Goal: Task Accomplishment & Management: Use online tool/utility

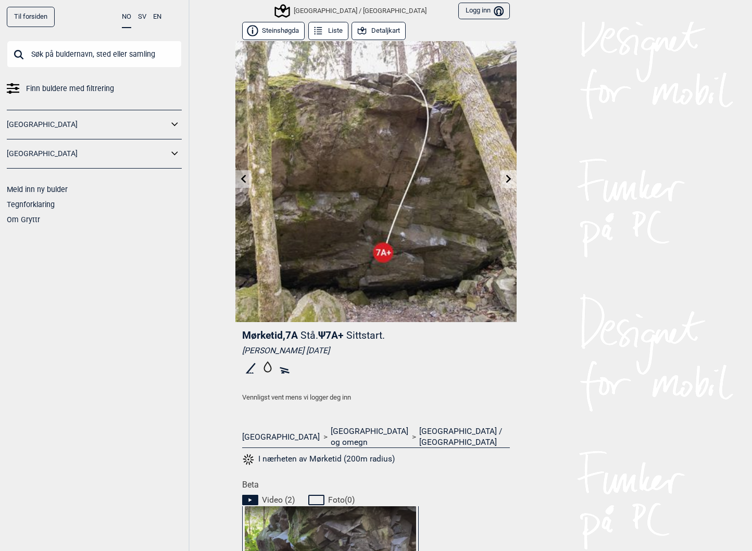
click at [579, 407] on div "Til forsiden NO SV EN Finn buldere med filtrering [GEOGRAPHIC_DATA] [GEOGRAPHIC…" at bounding box center [376, 275] width 752 height 551
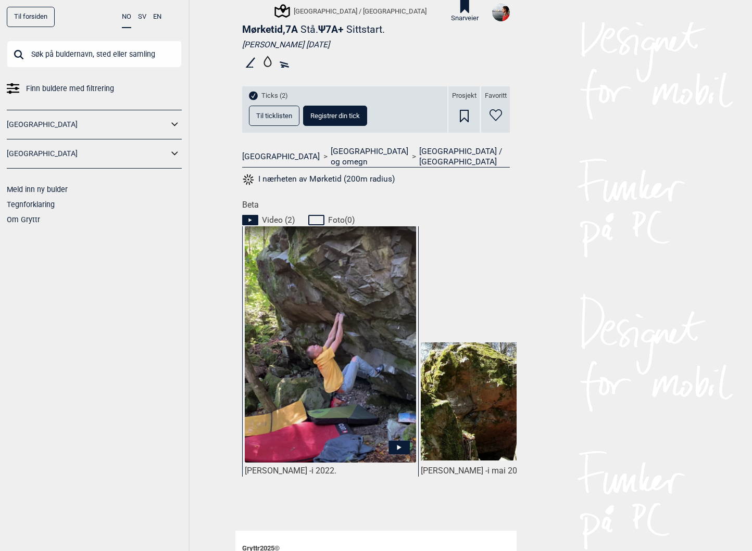
scroll to position [38, 0]
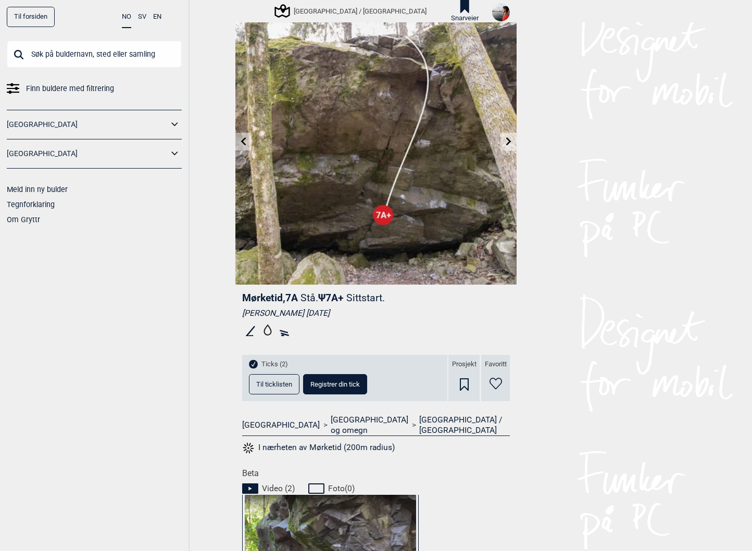
click at [270, 386] on span "Til ticklisten" at bounding box center [274, 384] width 36 height 7
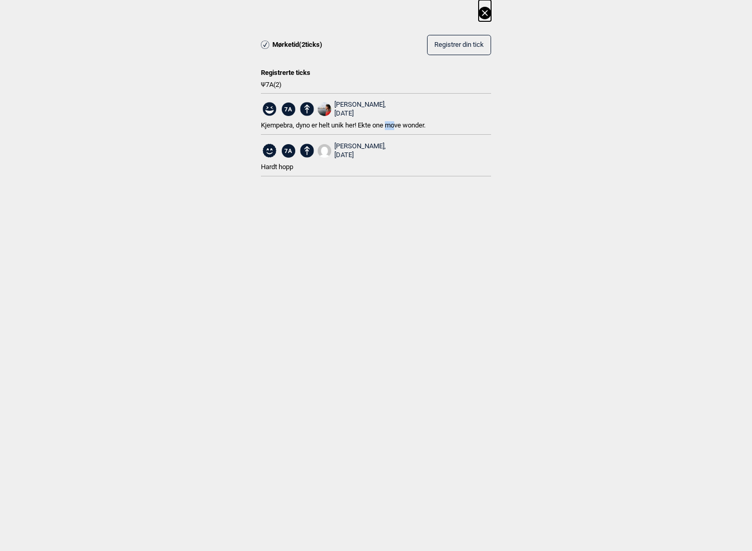
drag, startPoint x: 391, startPoint y: 124, endPoint x: 403, endPoint y: 124, distance: 12.0
click at [399, 124] on span "Kjempebra, dyno er helt unik her! Ekte one move wonder." at bounding box center [343, 125] width 165 height 8
click at [403, 124] on span "Kjempebra, dyno er helt unik her! Ekte one move wonder." at bounding box center [343, 125] width 165 height 8
click at [485, 14] on icon at bounding box center [485, 13] width 6 height 6
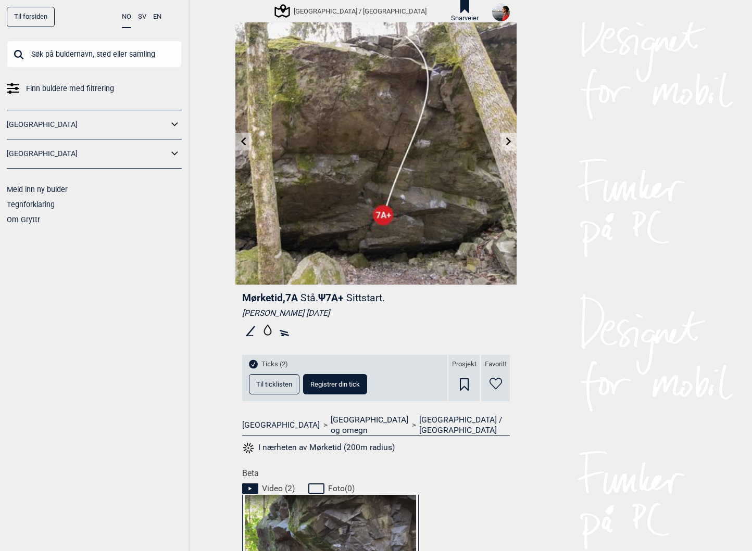
click at [105, 52] on input "text" at bounding box center [94, 54] width 175 height 27
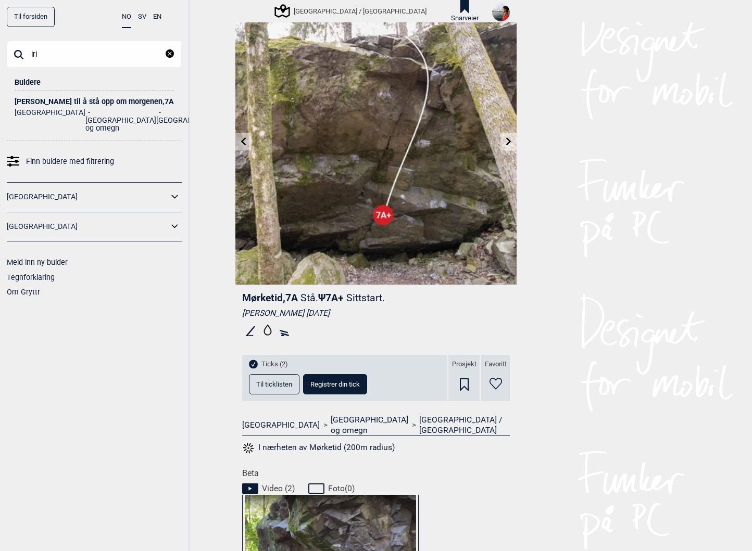
type input "iri"
click at [156, 109] on li "[GEOGRAPHIC_DATA]" at bounding box center [191, 120] width 71 height 23
click at [97, 103] on div "[PERSON_NAME] til å stå opp om morgenen , 7A" at bounding box center [94, 102] width 159 height 8
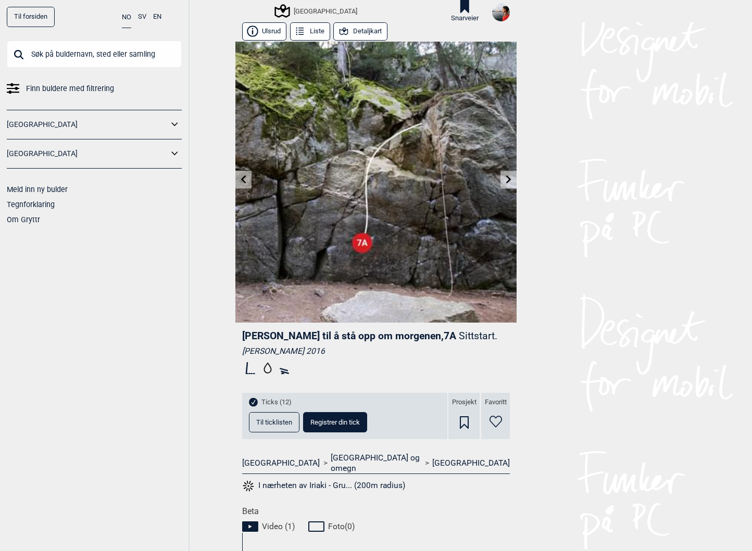
click at [239, 181] on icon at bounding box center [243, 179] width 8 height 8
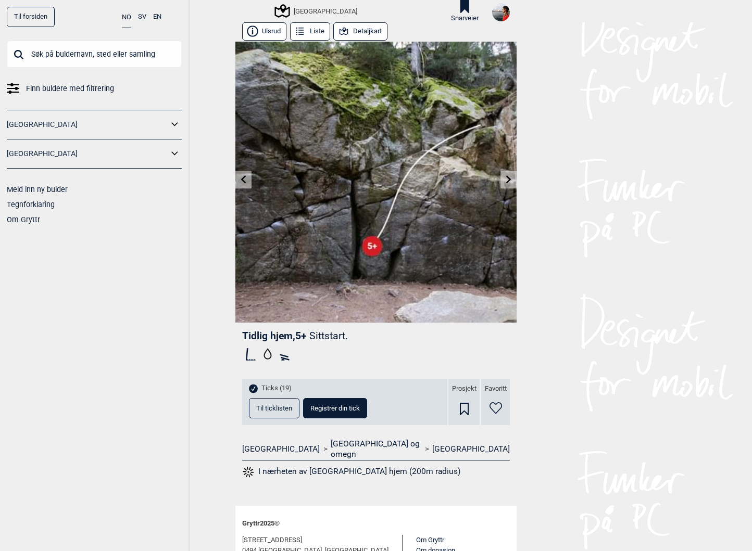
click at [239, 181] on icon at bounding box center [243, 179] width 8 height 8
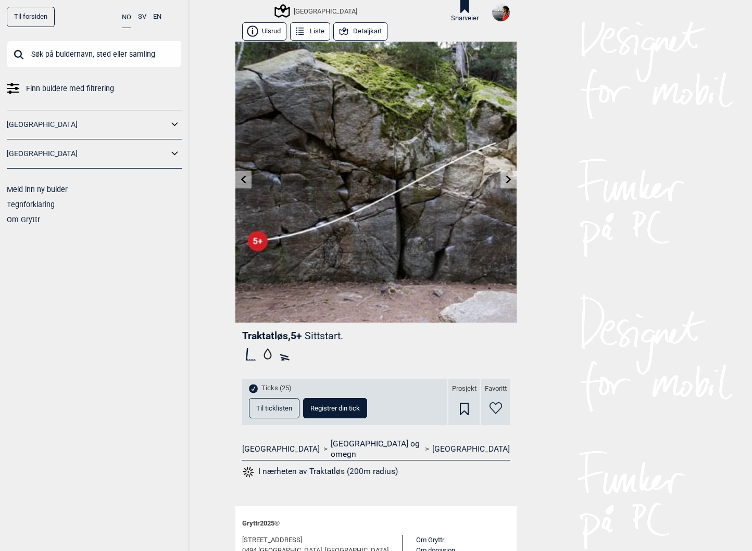
click at [239, 181] on icon at bounding box center [243, 179] width 8 height 8
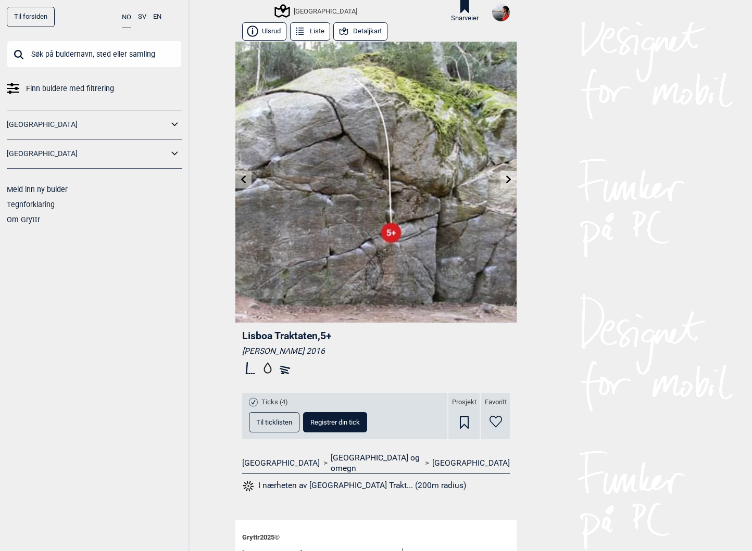
click at [239, 181] on icon at bounding box center [243, 179] width 8 height 8
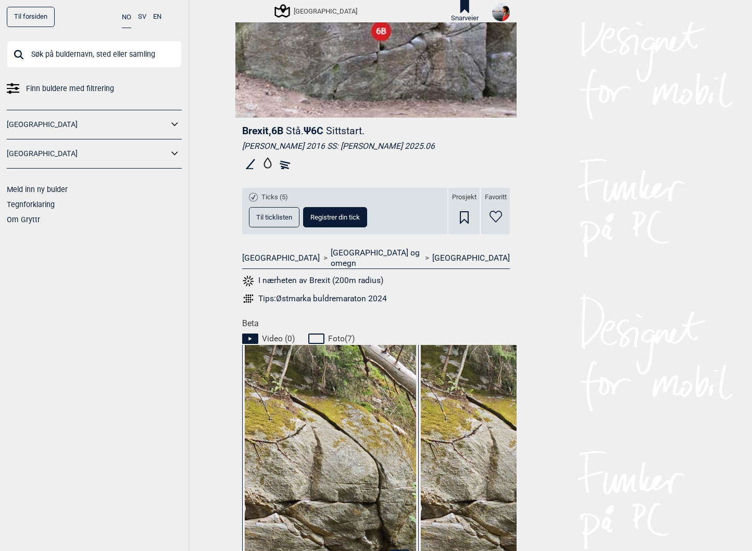
scroll to position [244, 0]
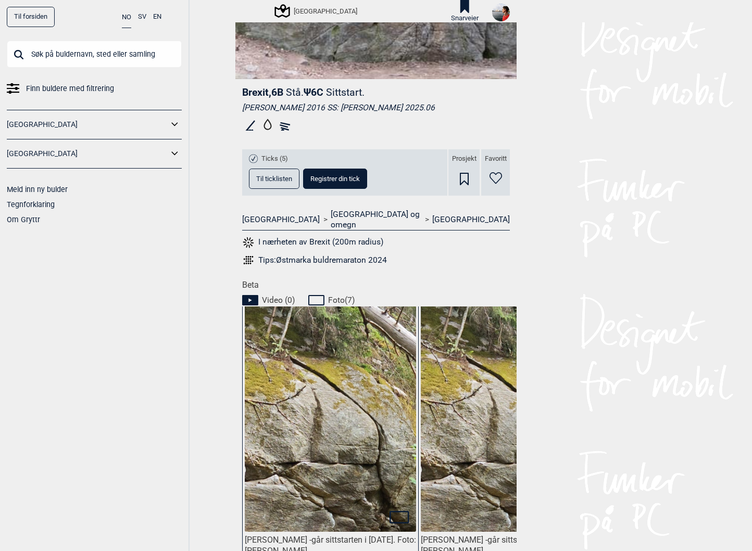
click at [274, 177] on span "Til ticklisten" at bounding box center [274, 178] width 36 height 7
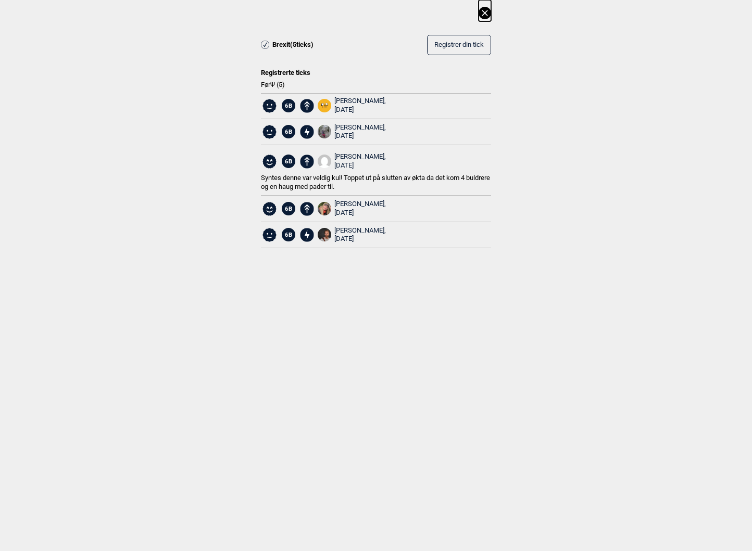
click at [485, 12] on icon at bounding box center [485, 13] width 6 height 6
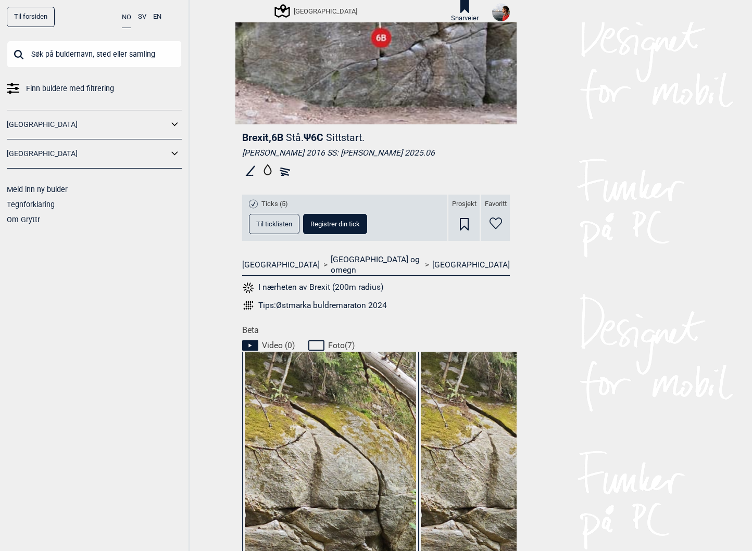
scroll to position [0, 0]
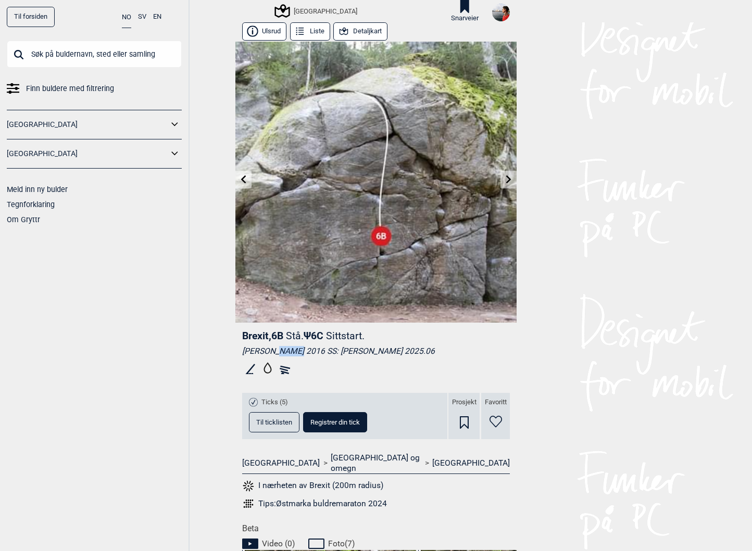
drag, startPoint x: 263, startPoint y: 350, endPoint x: 302, endPoint y: 353, distance: 39.2
click at [300, 353] on div "[PERSON_NAME] 2016 SS: [PERSON_NAME] 2025.06" at bounding box center [376, 351] width 268 height 10
click at [306, 353] on div "[PERSON_NAME] 2016 SS: [PERSON_NAME] 2025.06" at bounding box center [376, 351] width 268 height 10
click at [316, 350] on div "[PERSON_NAME] 2016 SS: [PERSON_NAME] 2025.06" at bounding box center [376, 351] width 268 height 10
drag, startPoint x: 241, startPoint y: 336, endPoint x: 265, endPoint y: 334, distance: 24.5
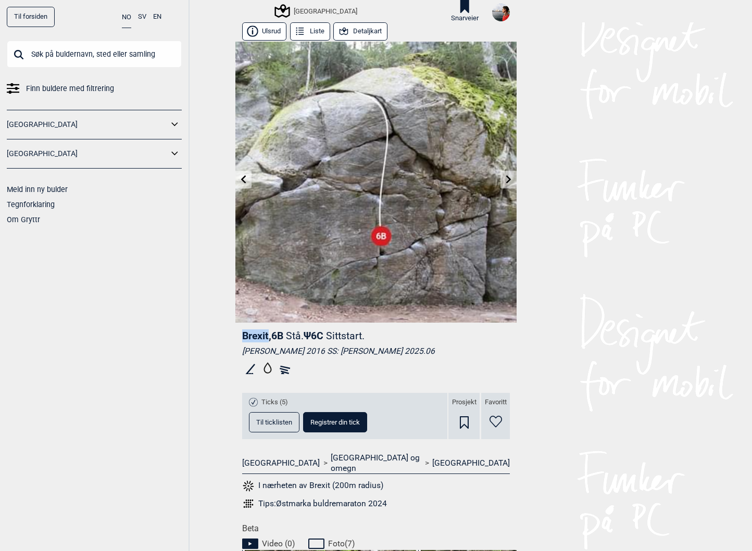
click at [265, 334] on span "Brexit , 6B" at bounding box center [262, 336] width 41 height 12
click at [335, 342] on header "Brexit , 6B Stå. Ψ 6C Sittstart." at bounding box center [376, 336] width 268 height 13
drag, startPoint x: 344, startPoint y: 336, endPoint x: 274, endPoint y: 330, distance: 70.5
click at [274, 330] on header "Brexit , 6B Stå. Ψ 6C Sittstart." at bounding box center [376, 336] width 268 height 13
click at [274, 330] on span "Brexit , 6B" at bounding box center [262, 336] width 41 height 12
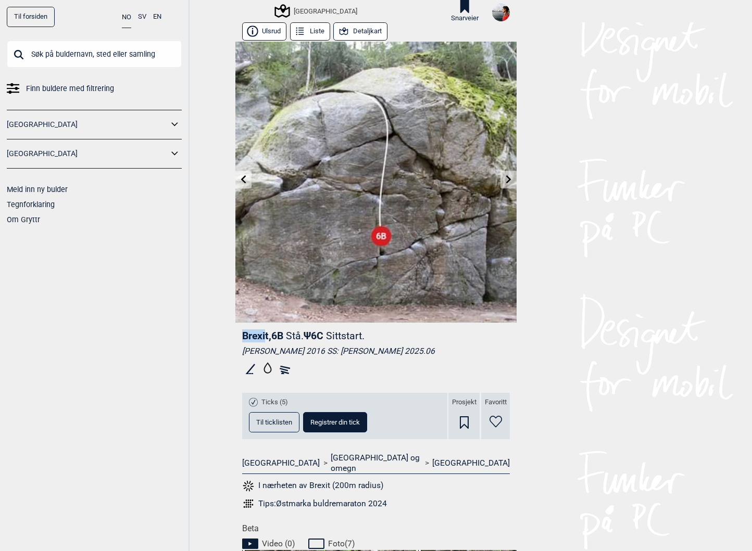
drag, startPoint x: 248, startPoint y: 336, endPoint x: 261, endPoint y: 337, distance: 13.0
click at [261, 337] on span "Brexit , 6B" at bounding box center [262, 336] width 41 height 12
drag, startPoint x: 261, startPoint y: 337, endPoint x: 282, endPoint y: 242, distance: 97.1
click at [261, 337] on span "Brexit , 6B" at bounding box center [262, 336] width 41 height 12
click at [165, 390] on div "Til forsiden NO SV EN Finn buldere med filtrering [GEOGRAPHIC_DATA] [GEOGRAPHIC…" at bounding box center [95, 275] width 190 height 551
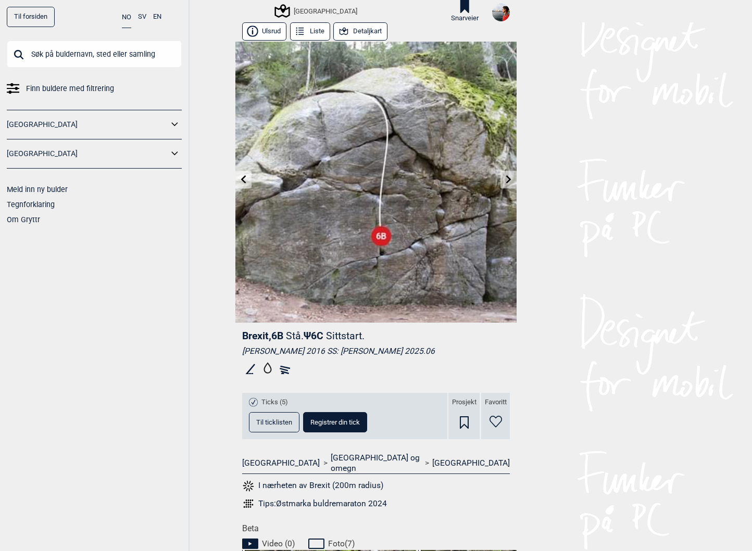
click at [277, 425] on span "Til ticklisten" at bounding box center [274, 422] width 36 height 7
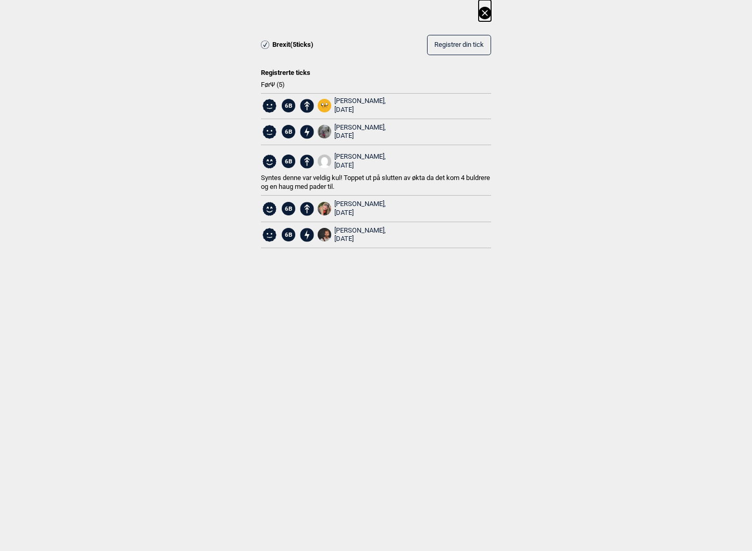
click at [486, 11] on icon at bounding box center [485, 13] width 6 height 6
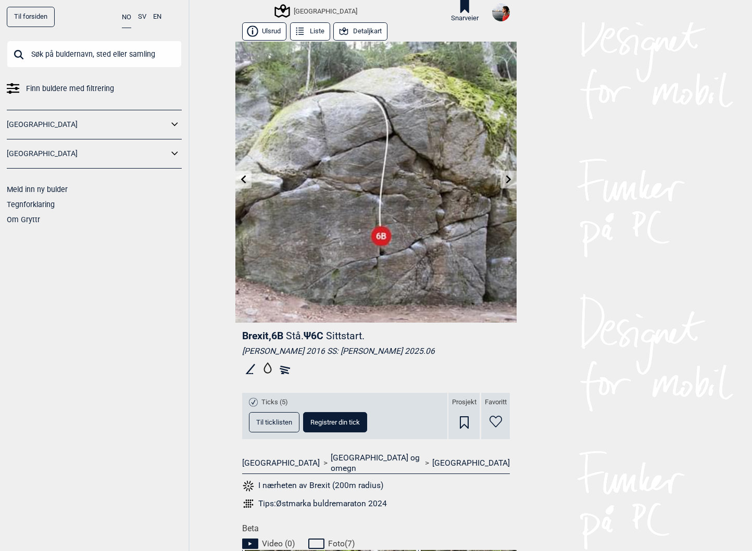
click at [102, 308] on div "Til forsiden NO SV EN Finn buldere med filtrering [GEOGRAPHIC_DATA] [GEOGRAPHIC…" at bounding box center [95, 275] width 190 height 551
click at [98, 53] on input "text" at bounding box center [94, 54] width 175 height 27
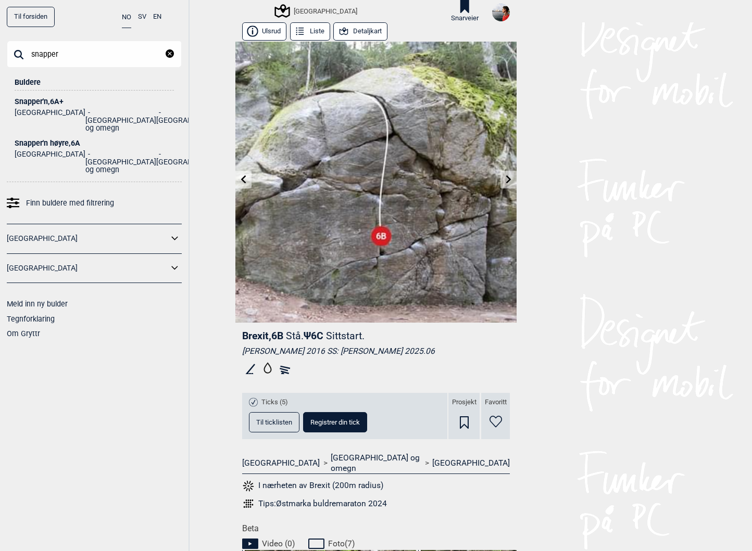
type input "snapper"
click at [53, 140] on div "Snapper'n høyre , 6A" at bounding box center [94, 144] width 159 height 8
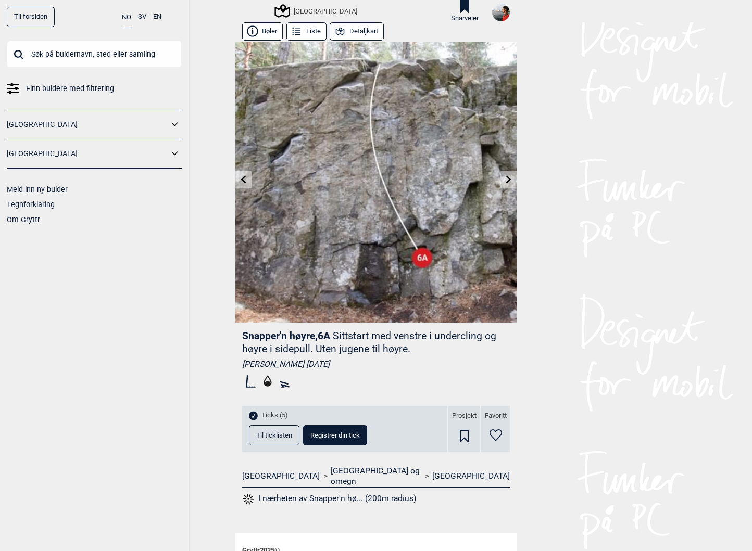
click at [268, 436] on span "Til ticklisten" at bounding box center [274, 435] width 36 height 7
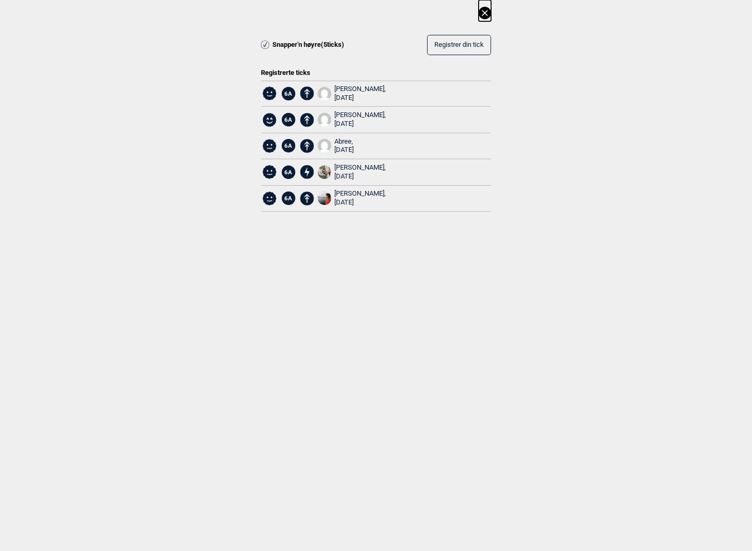
click at [485, 12] on icon at bounding box center [484, 13] width 12 height 12
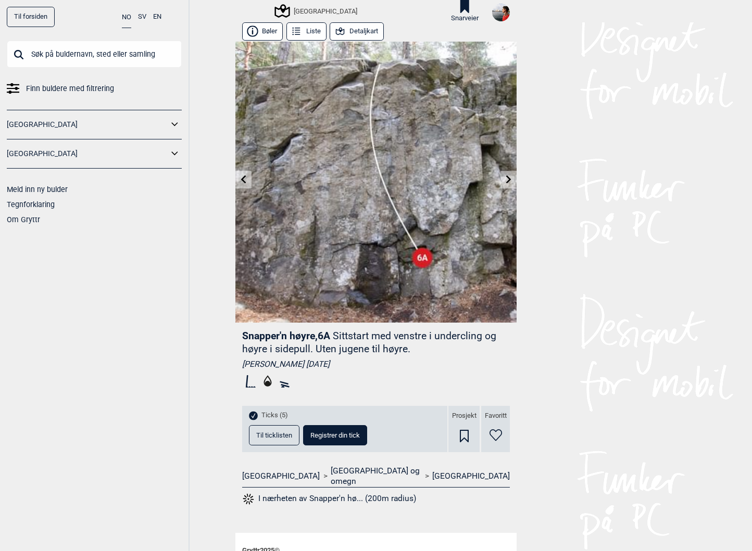
click at [490, 433] on icon at bounding box center [495, 436] width 12 height 12
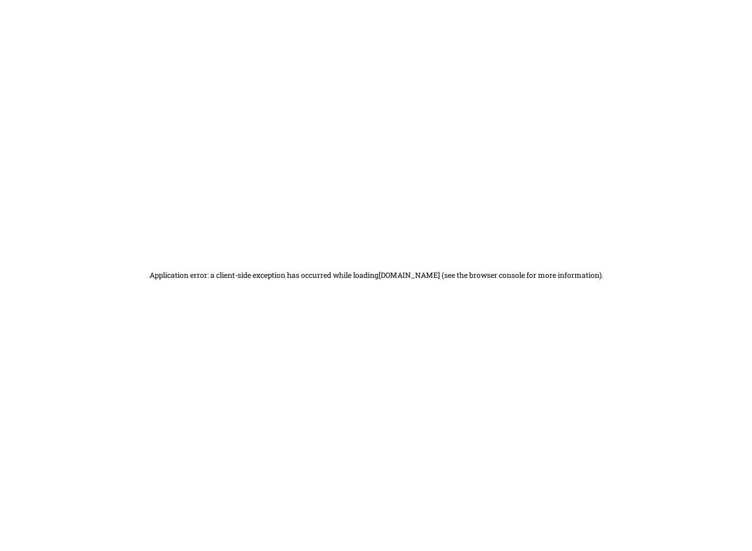
click at [451, 452] on div "Application error: a client-side exception has occurred while loading [DOMAIN_N…" at bounding box center [376, 275] width 752 height 551
